Goal: Transaction & Acquisition: Obtain resource

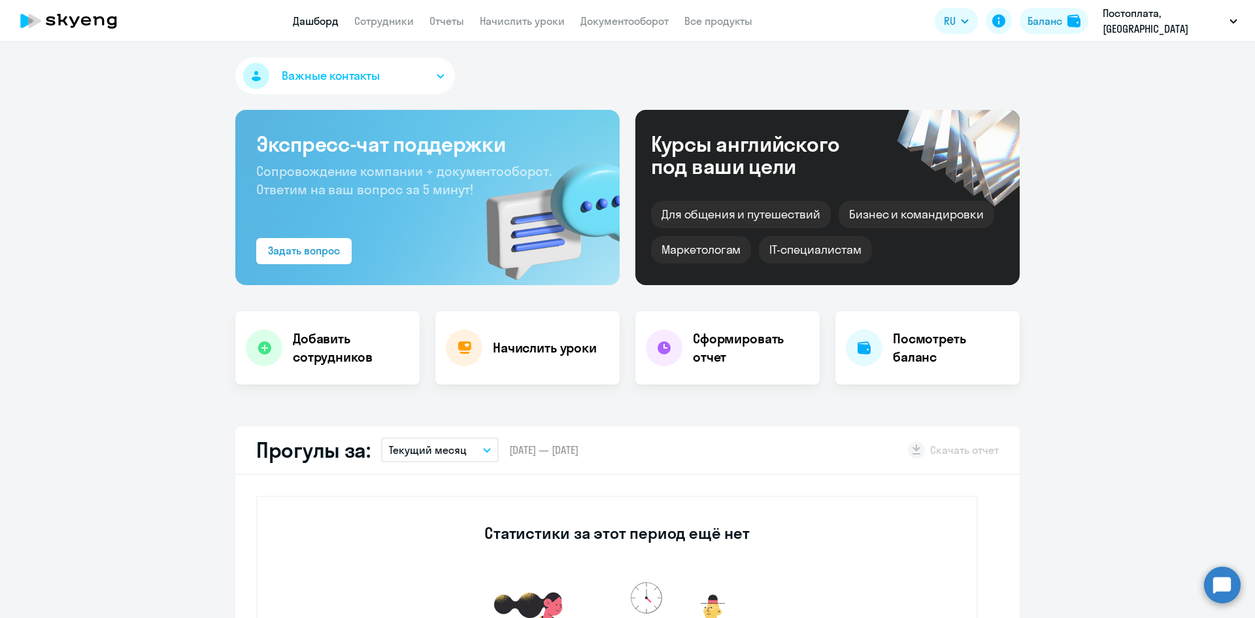
select select "30"
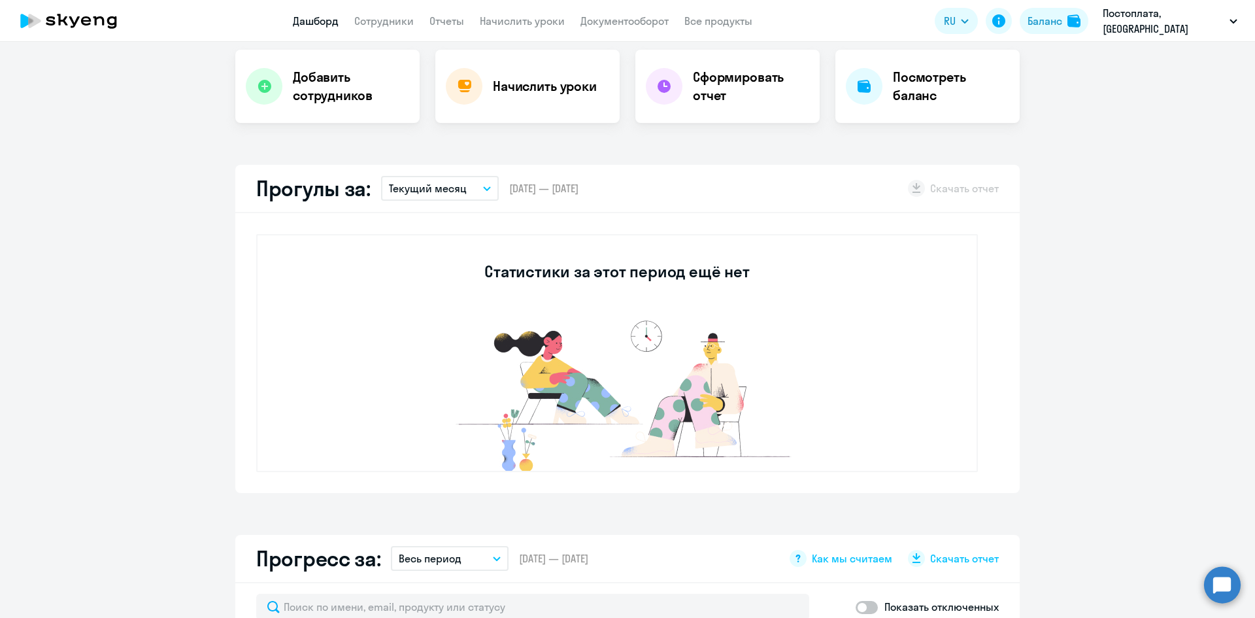
scroll to position [588, 0]
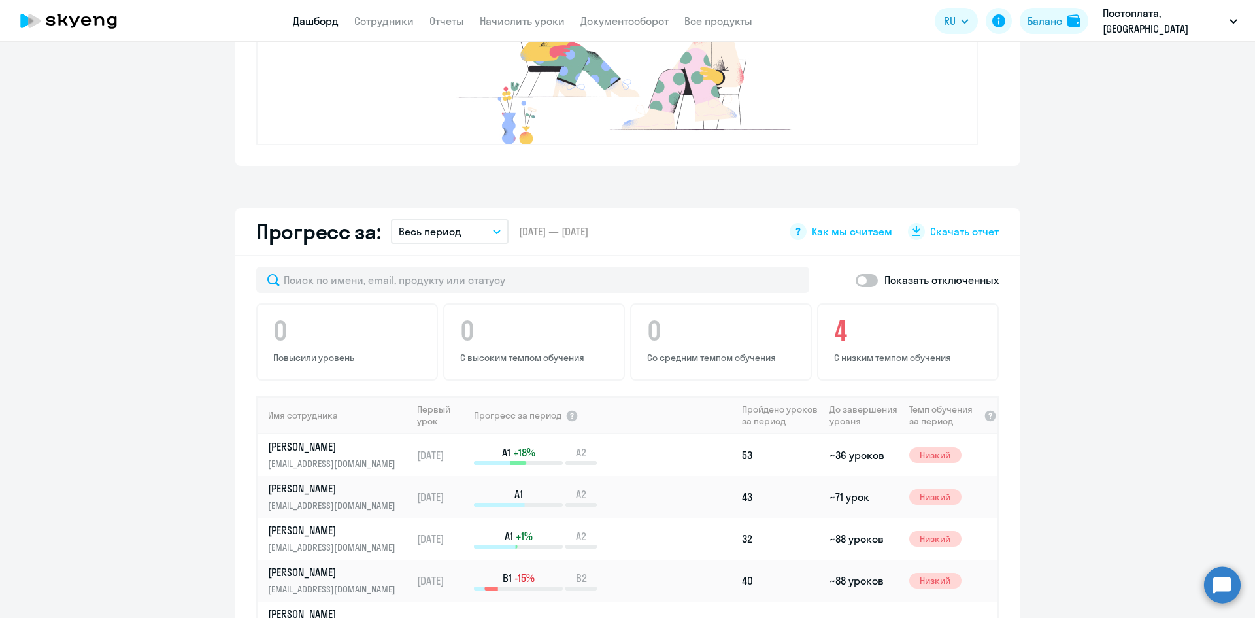
click at [490, 236] on button "Весь период" at bounding box center [450, 231] width 118 height 25
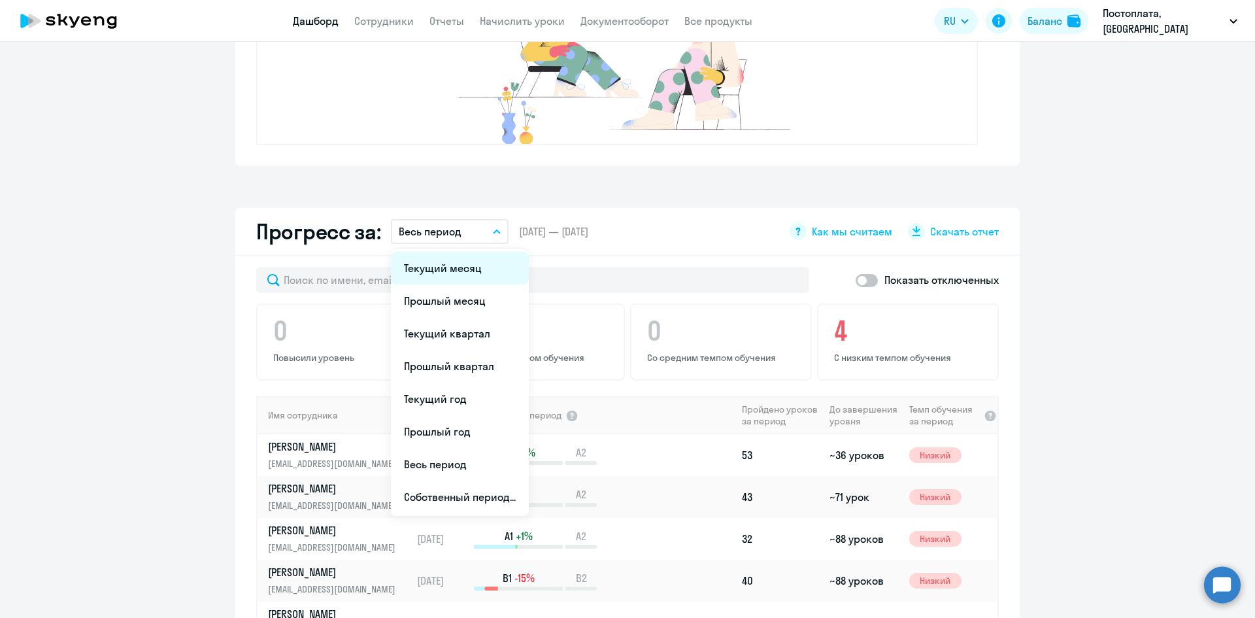
click at [460, 270] on li "Текущий месяц" at bounding box center [460, 268] width 138 height 33
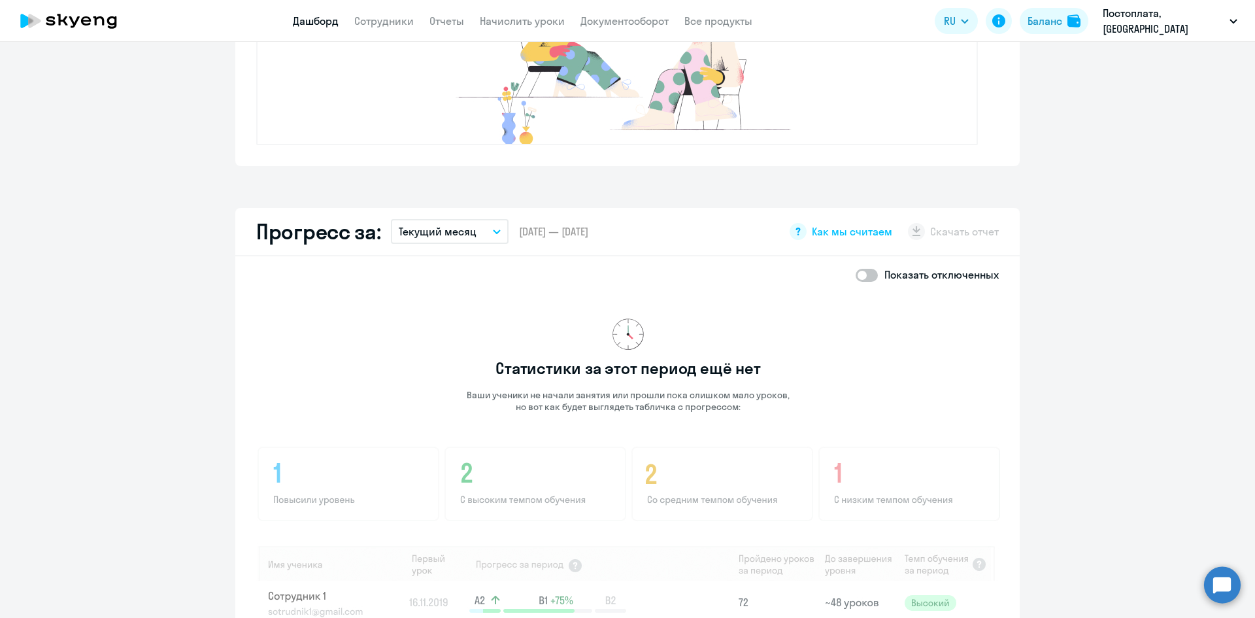
click at [492, 236] on button "Текущий месяц" at bounding box center [450, 231] width 118 height 25
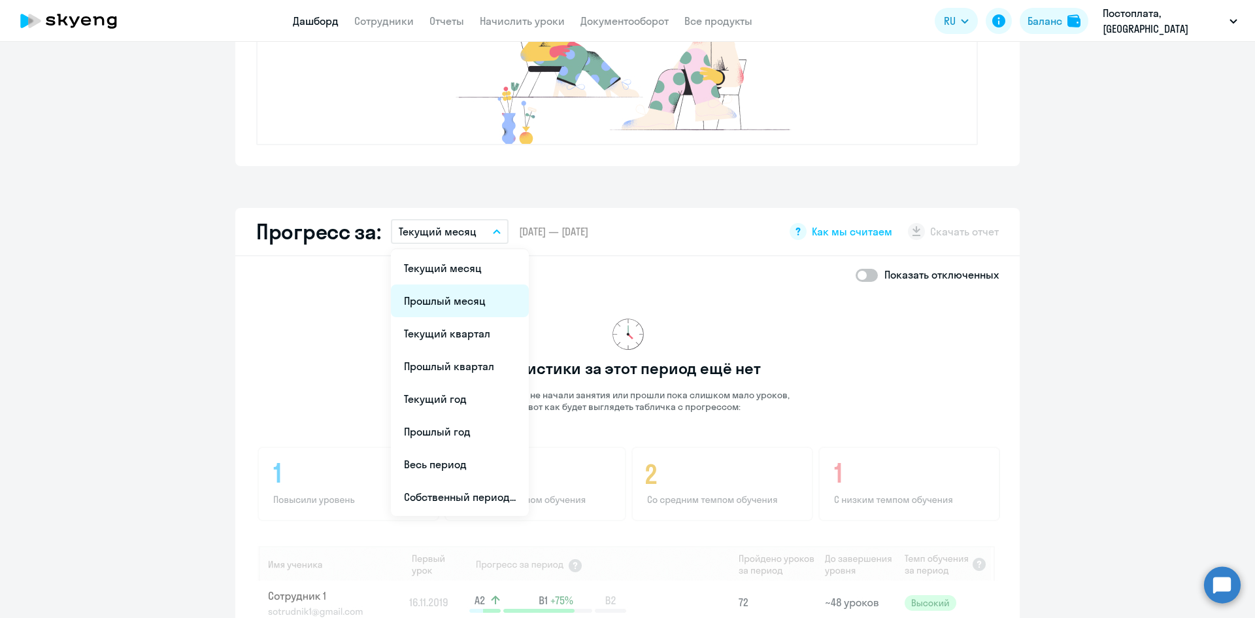
click at [463, 294] on li "Прошлый месяц" at bounding box center [460, 300] width 138 height 33
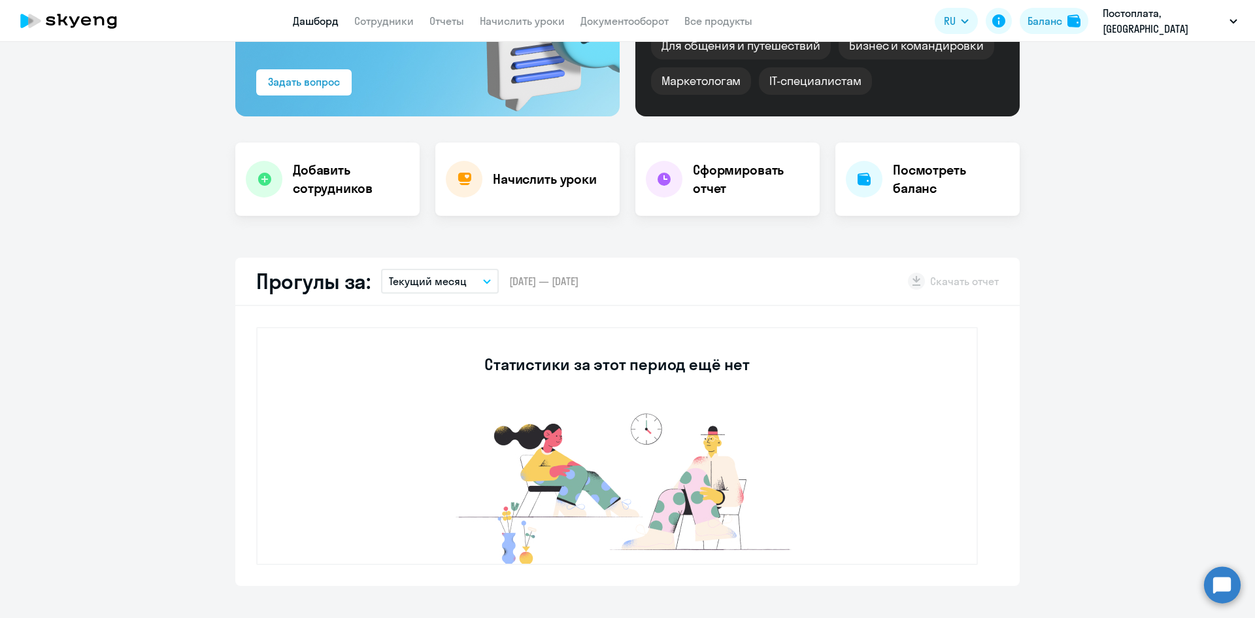
scroll to position [131, 0]
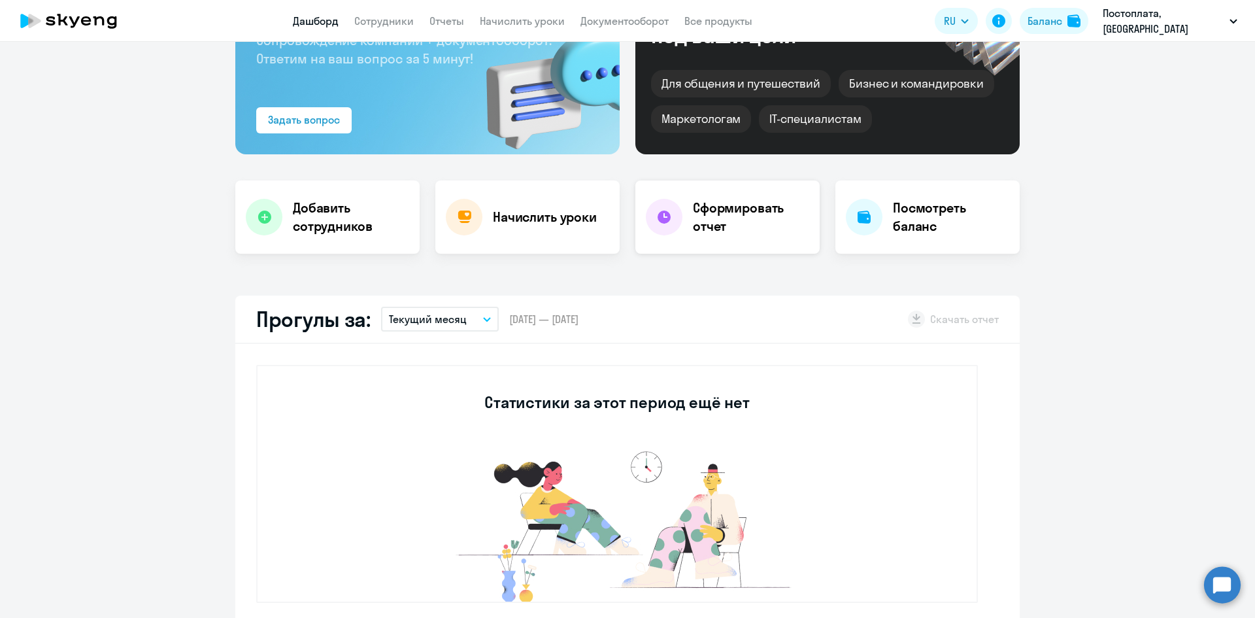
click at [718, 212] on h4 "Сформировать отчет" at bounding box center [751, 217] width 116 height 37
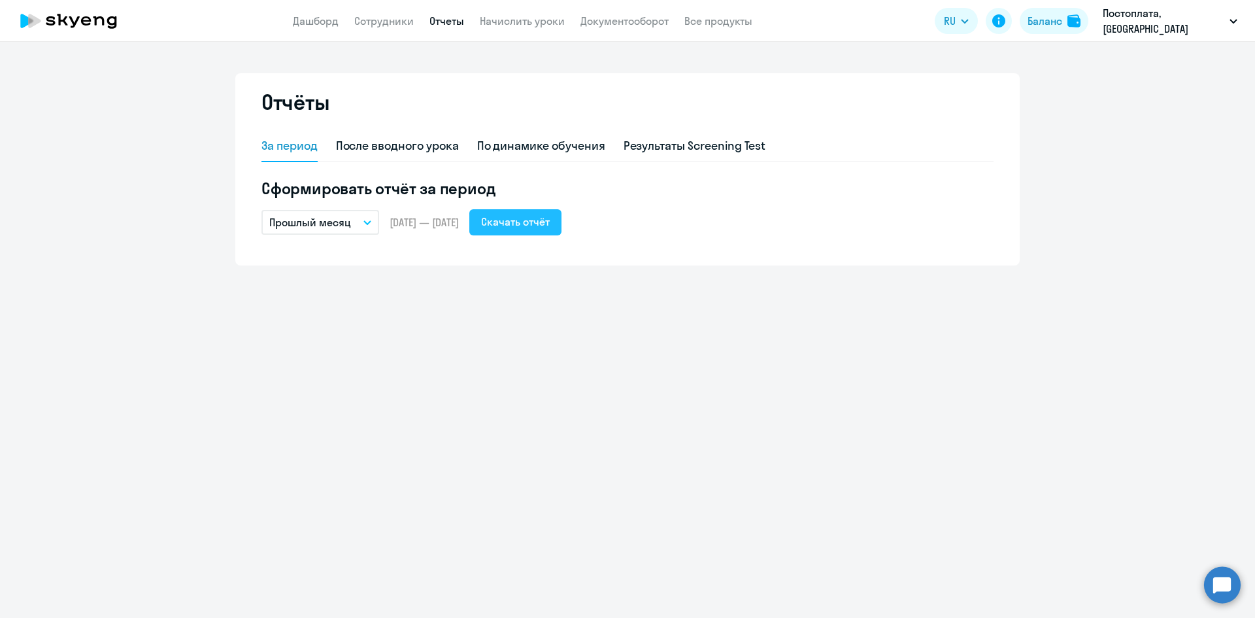
click at [540, 225] on div "Скачать отчёт" at bounding box center [515, 222] width 69 height 16
click at [1230, 24] on button "Постоплата, [GEOGRAPHIC_DATA]" at bounding box center [1170, 20] width 148 height 31
click at [1231, 27] on button "Постоплата, [GEOGRAPHIC_DATA]" at bounding box center [1170, 20] width 148 height 31
click at [1151, 24] on p "Постоплата, [GEOGRAPHIC_DATA]" at bounding box center [1164, 20] width 122 height 31
click at [1110, 20] on p "Постоплата, [GEOGRAPHIC_DATA]" at bounding box center [1164, 20] width 122 height 31
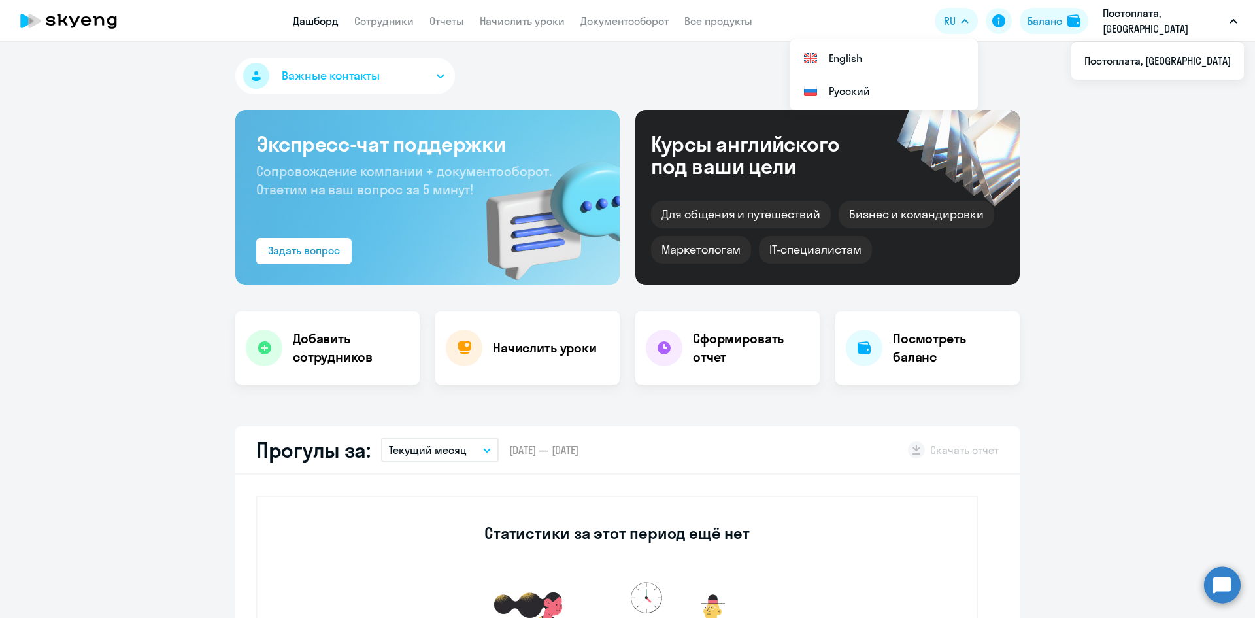
select select "30"
